Goal: Task Accomplishment & Management: Use online tool/utility

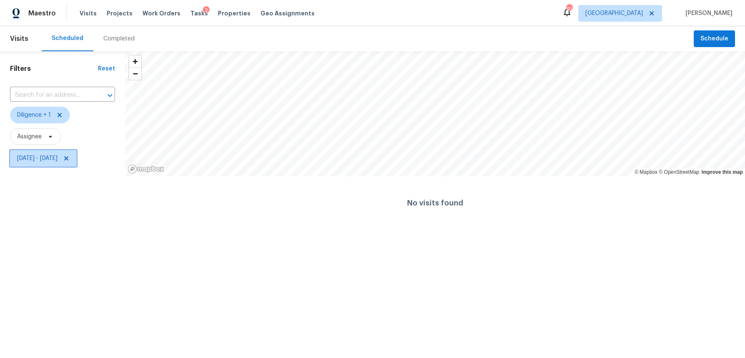
click at [49, 155] on span "[DATE] - [DATE]" at bounding box center [37, 158] width 40 height 8
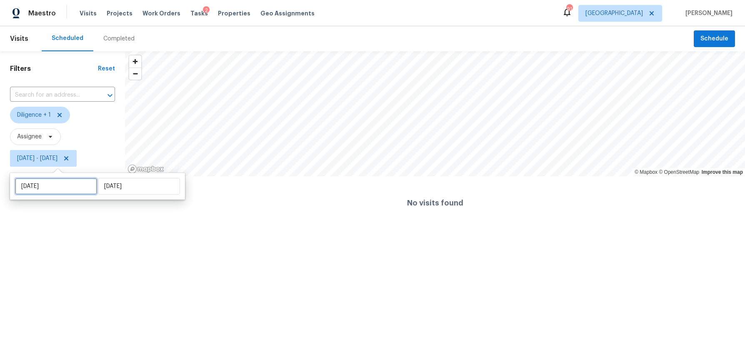
click at [39, 189] on input "Tue, Aug 26" at bounding box center [56, 186] width 82 height 17
select select "7"
select select "2025"
select select "8"
select select "2025"
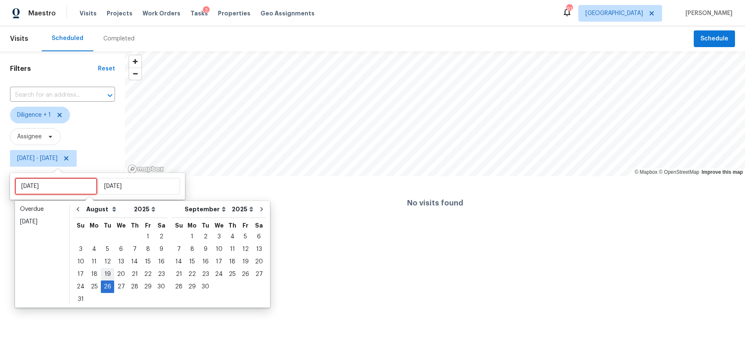
type input "Tue, Aug 19"
click at [118, 285] on div "27" at bounding box center [121, 287] width 14 height 12
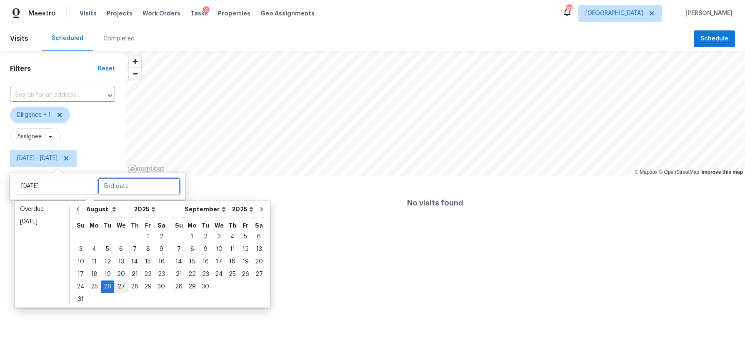
type input "Wed, Aug 27"
type input "Tue, Aug 26"
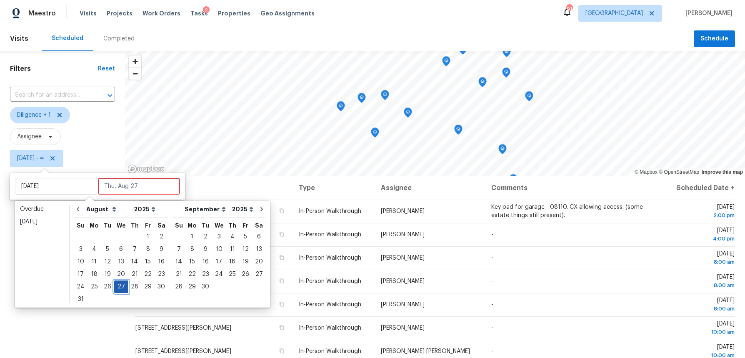
click at [118, 285] on div "27" at bounding box center [121, 287] width 14 height 12
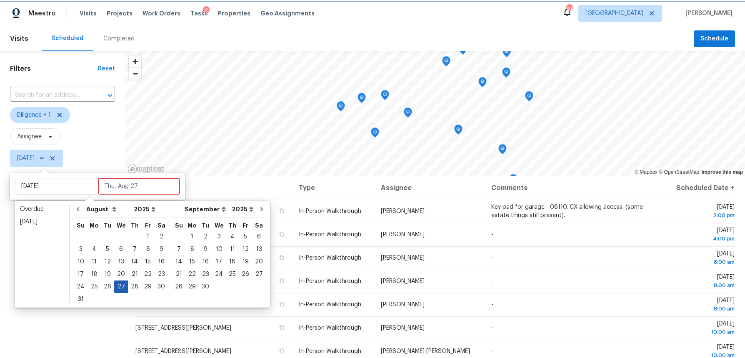
type input "Wed, Aug 27"
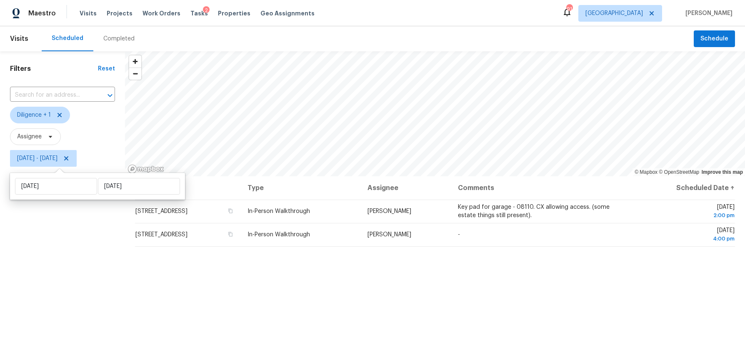
click at [70, 278] on div "Filters Reset ​ Diligence + 1 Assignee Wed, Aug 27 - Wed, Aug 27" at bounding box center [62, 256] width 125 height 411
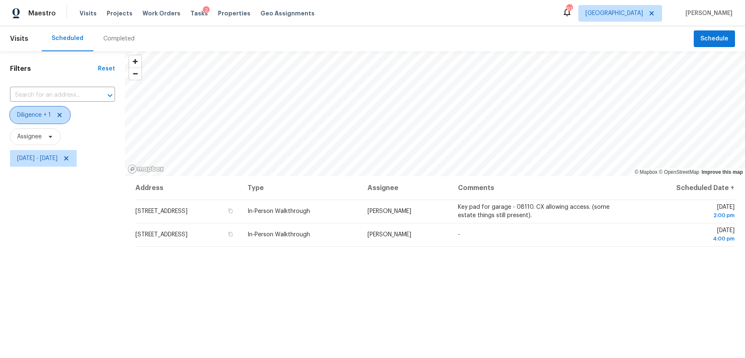
click at [48, 120] on span "Diligence + 1" at bounding box center [40, 115] width 60 height 17
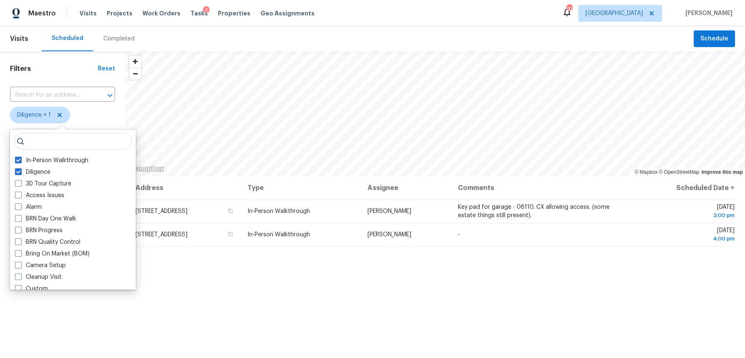
click at [76, 310] on div "Filters Reset ​ Diligence + 1 Assignee Wed, Aug 27 - Wed, Aug 27" at bounding box center [62, 256] width 125 height 411
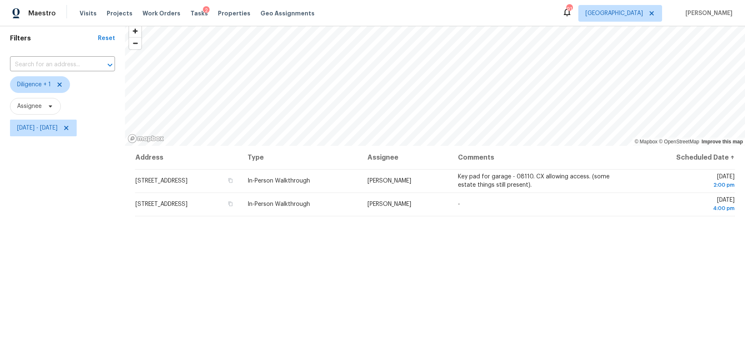
scroll to position [27, 0]
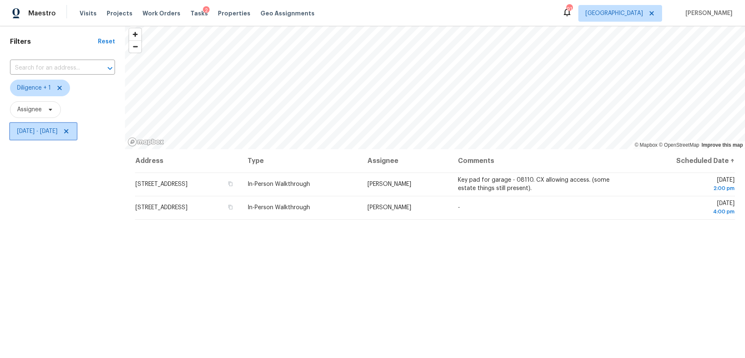
click at [47, 126] on span "Wed, Aug 27 - Wed, Aug 27" at bounding box center [43, 131] width 67 height 17
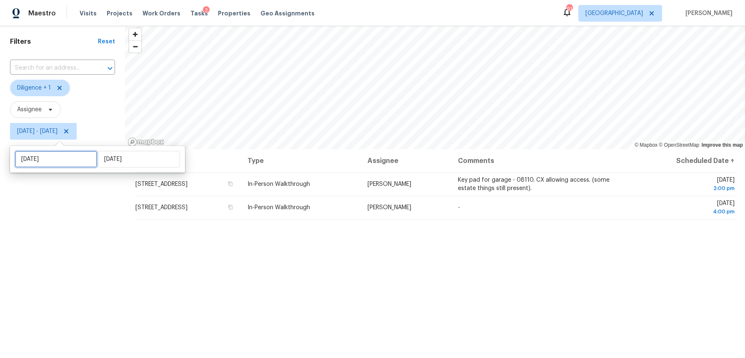
click at [49, 158] on input "Wed, Aug 27" at bounding box center [56, 159] width 82 height 17
select select "7"
select select "2025"
select select "8"
select select "2025"
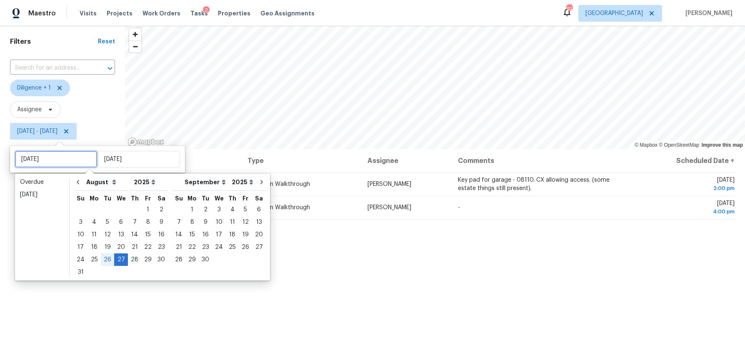
type input "Tue, Aug 26"
type input "Wed, Aug 27"
type input "Thu, Aug 28"
click at [133, 261] on div "28" at bounding box center [134, 260] width 13 height 12
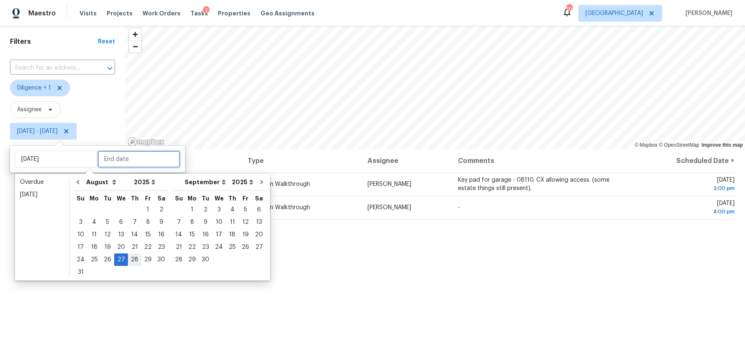
type input "Thu, Aug 28"
type input "Wed, Aug 27"
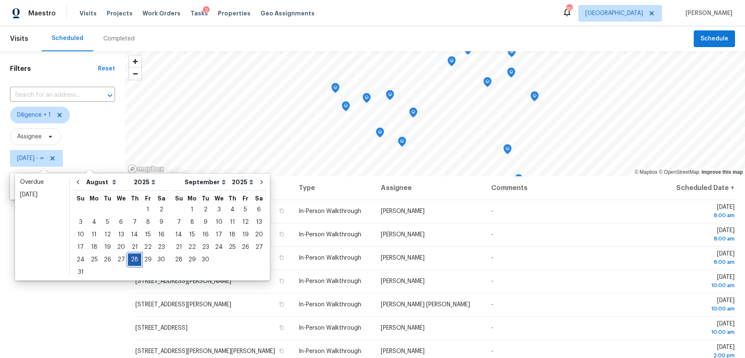
click at [133, 261] on div "28" at bounding box center [134, 260] width 13 height 12
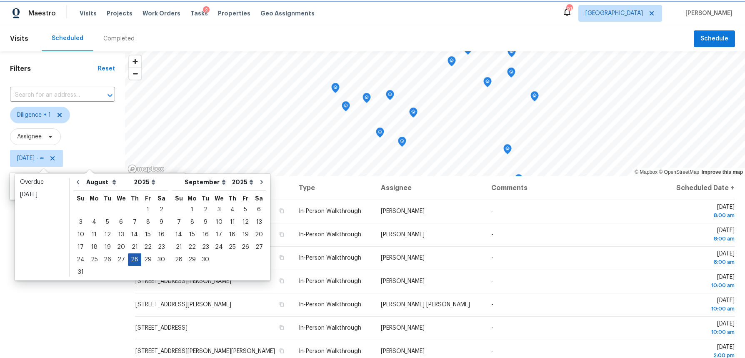
type input "Thu, Aug 28"
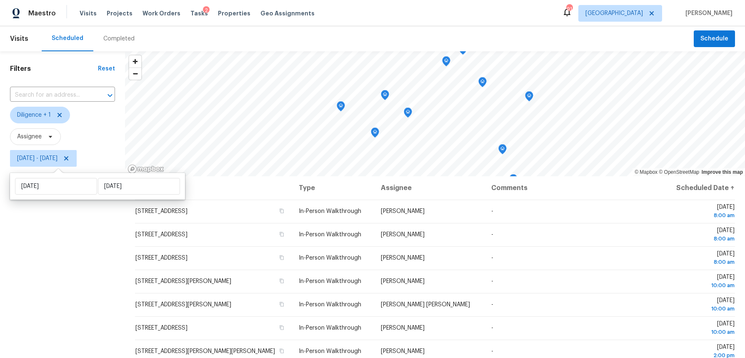
click at [94, 279] on div "Filters Reset ​ Diligence + 1 Assignee Thu, Aug 28 - Thu, Aug 28" at bounding box center [62, 256] width 125 height 411
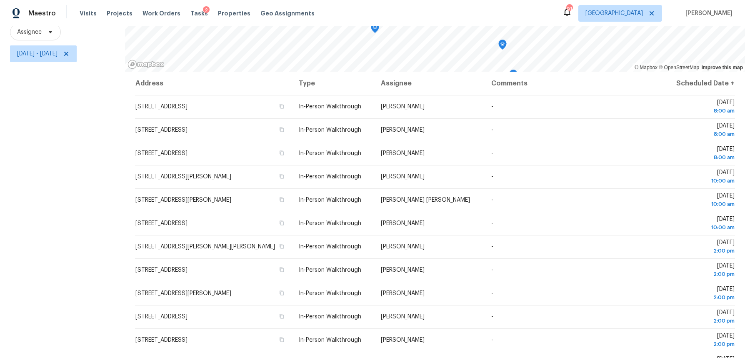
scroll to position [94, 0]
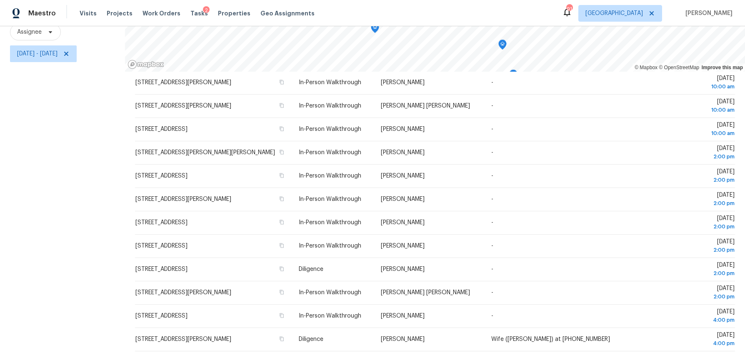
drag, startPoint x: 125, startPoint y: 201, endPoint x: 673, endPoint y: 352, distance: 569.3
click at [673, 352] on div "Address Type Assignee Comments Scheduled Date ↑ 1025 Lakeside Cir, Covington, G…" at bounding box center [435, 215] width 620 height 286
copy div "© Mapbox © OpenStreetMap Improve this map"
